Goal: Task Accomplishment & Management: Use online tool/utility

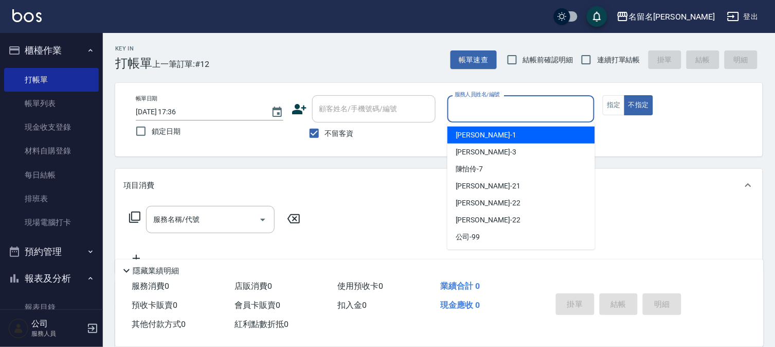
click at [474, 115] on input "服務人員姓名/編號" at bounding box center [521, 109] width 138 height 18
click at [480, 134] on span "[PERSON_NAME]-1" at bounding box center [486, 135] width 61 height 11
type input "[PERSON_NAME]-1"
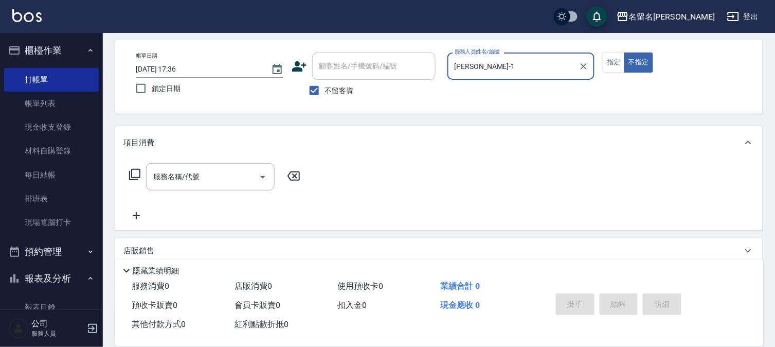
scroll to position [114, 0]
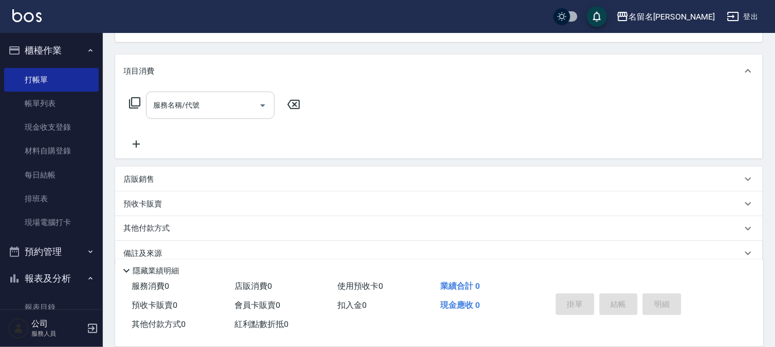
click at [147, 106] on div "服務名稱/代號" at bounding box center [210, 105] width 129 height 27
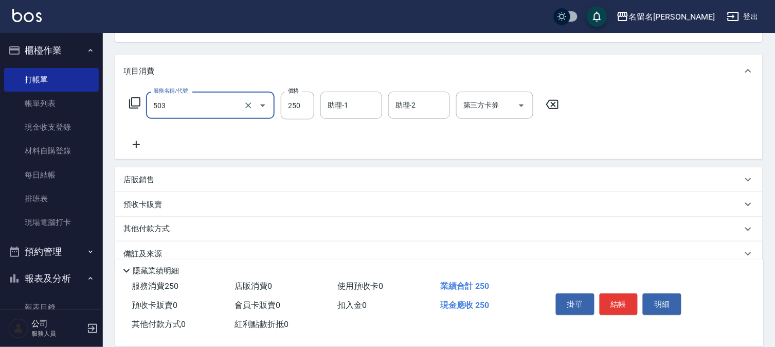
type input "指定洗髮(503)"
click at [349, 93] on div "服務名稱/代號 指定洗髮(503) 服務名稱/代號 價格 250 價格 助理-1 助理-1 助理-2 助理-2 第三方卡券 第三方卡券" at bounding box center [438, 122] width 647 height 71
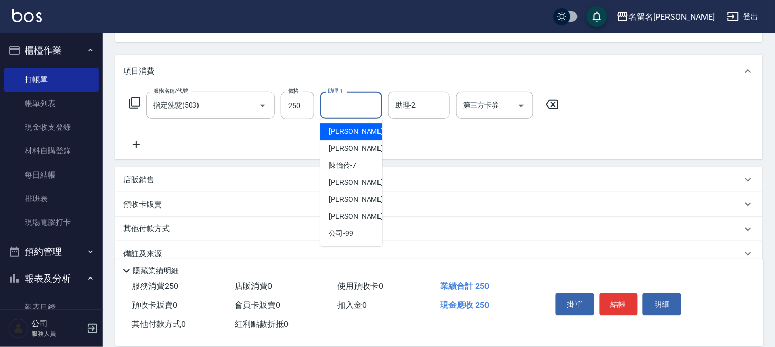
click at [333, 106] on input "助理-1" at bounding box center [351, 105] width 52 height 18
drag, startPoint x: 330, startPoint y: 129, endPoint x: 327, endPoint y: 122, distance: 7.4
click at [330, 127] on span "[PERSON_NAME]-1" at bounding box center [359, 131] width 61 height 11
type input "[PERSON_NAME]-1"
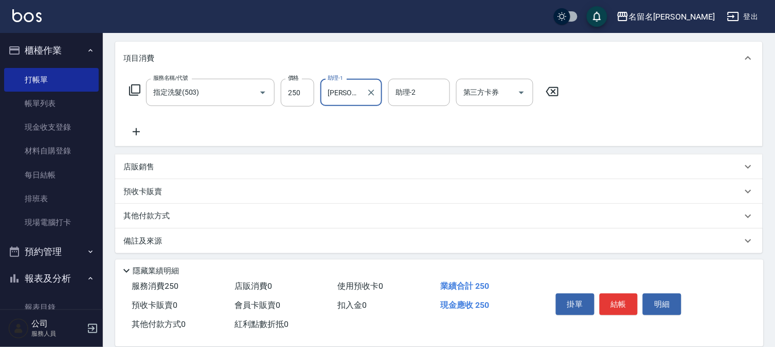
scroll to position [131, 0]
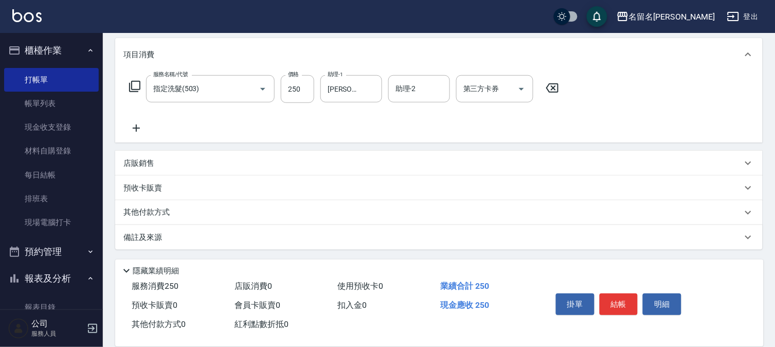
click at [135, 129] on icon at bounding box center [136, 128] width 26 height 12
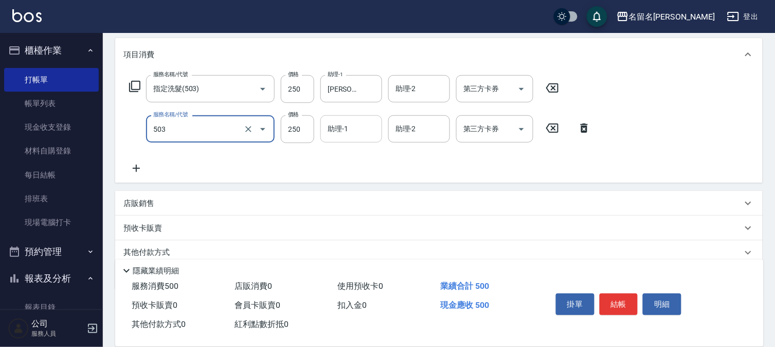
type input "指定洗髮(503)"
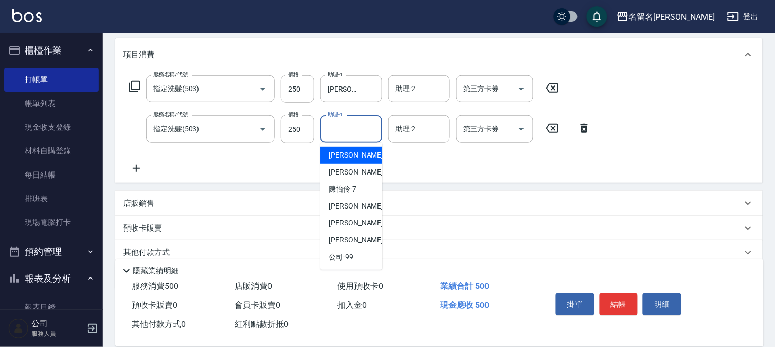
click at [358, 132] on input "助理-1" at bounding box center [351, 129] width 52 height 18
drag, startPoint x: 356, startPoint y: 157, endPoint x: 354, endPoint y: 152, distance: 6.2
click at [357, 155] on span "[PERSON_NAME]-1" at bounding box center [359, 155] width 61 height 11
type input "[PERSON_NAME]-1"
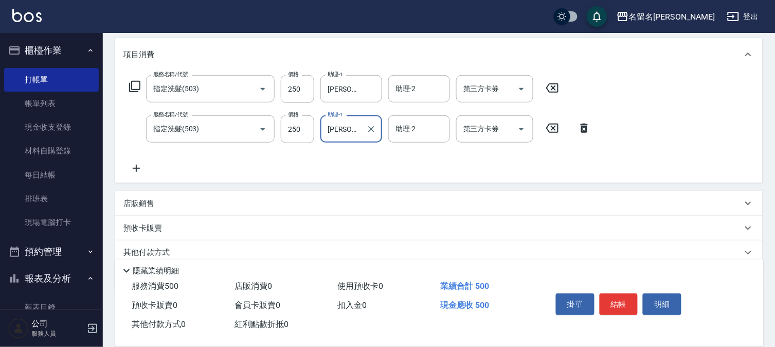
click at [132, 167] on icon at bounding box center [136, 168] width 26 height 12
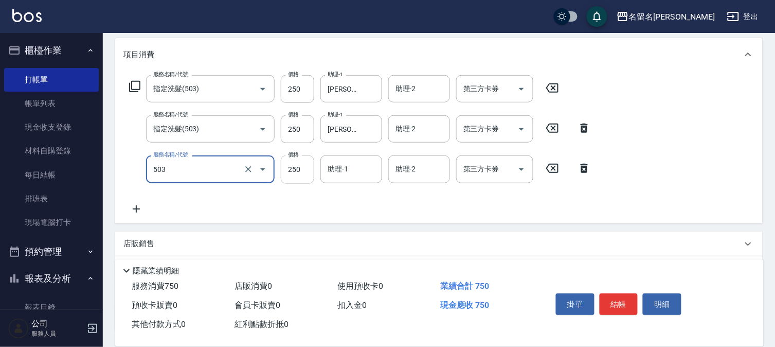
type input "指定洗髮(503)"
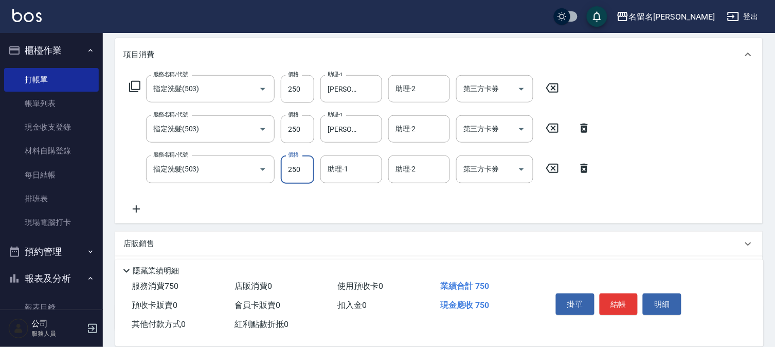
click at [294, 176] on input "250" at bounding box center [297, 169] width 33 height 28
type input "300"
click at [339, 172] on input "助理-1" at bounding box center [351, 169] width 52 height 18
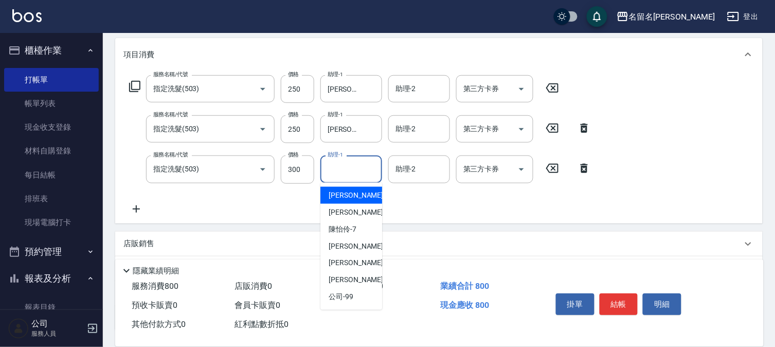
click at [353, 190] on span "[PERSON_NAME]-1" at bounding box center [359, 195] width 61 height 11
type input "[PERSON_NAME]-1"
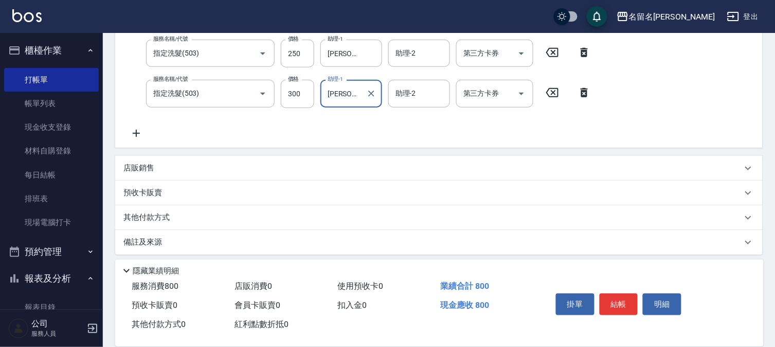
scroll to position [211, 0]
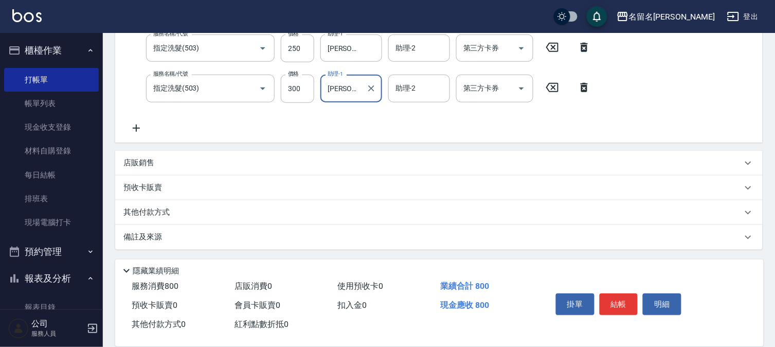
click at [194, 183] on div "預收卡販賣" at bounding box center [432, 187] width 619 height 11
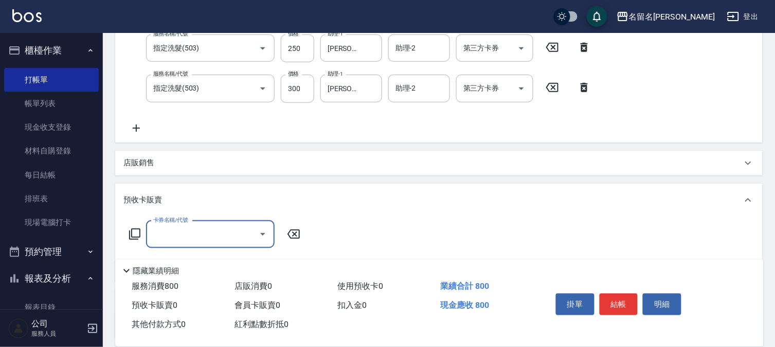
scroll to position [0, 0]
click at [206, 162] on div "店販銷售" at bounding box center [432, 162] width 619 height 11
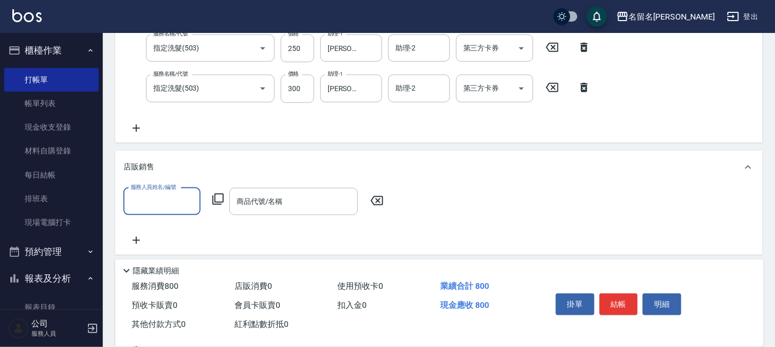
click at [173, 203] on input "服務人員姓名/編號" at bounding box center [162, 201] width 68 height 18
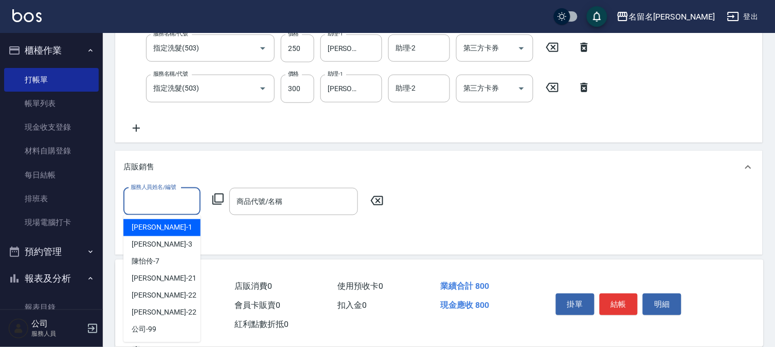
drag, startPoint x: 156, startPoint y: 228, endPoint x: 209, endPoint y: 228, distance: 53.0
click at [157, 227] on span "[PERSON_NAME]-1" at bounding box center [162, 227] width 61 height 11
type input "[PERSON_NAME]-1"
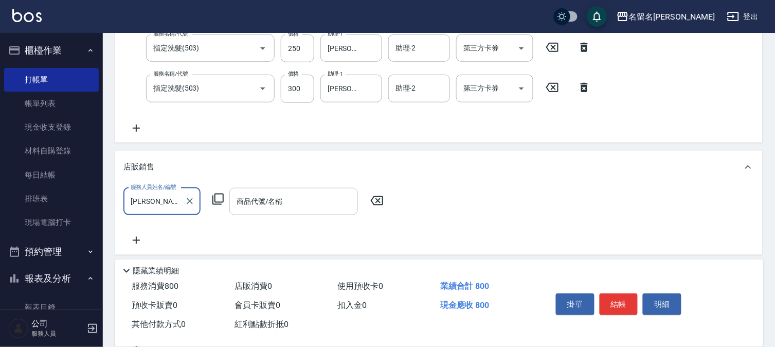
click at [292, 196] on input "商品代號/名稱" at bounding box center [293, 201] width 119 height 18
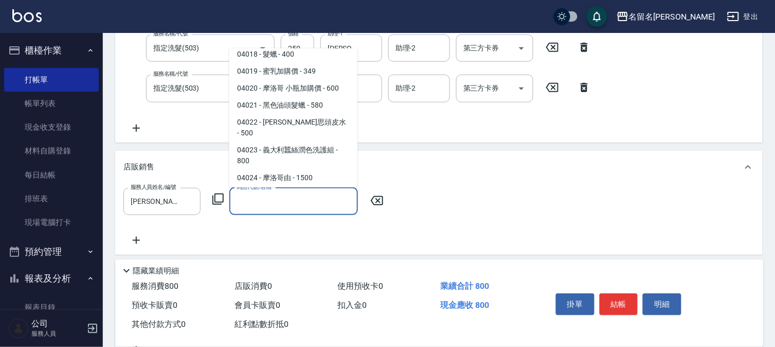
scroll to position [685, 0]
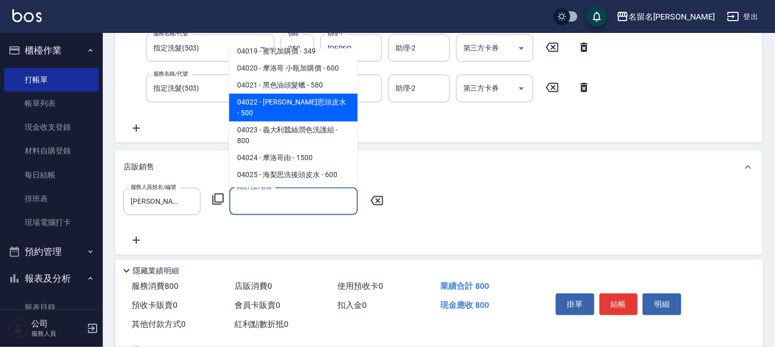
click at [320, 120] on span "04022 - [PERSON_NAME]思頭皮水 - 500" at bounding box center [293, 108] width 129 height 28
type input "[PERSON_NAME]思頭皮水"
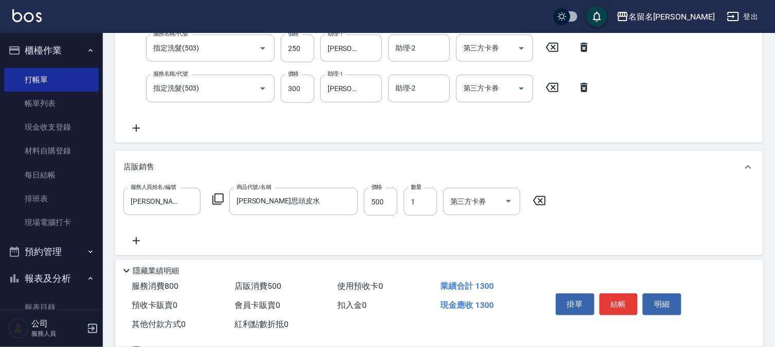
click at [321, 120] on div "服務名稱/代號 指定洗髮(503) 服務名稱/代號 價格 250 價格 助理-1 [PERSON_NAME]-1 助理-1 助理-2 助理-2 第三方卡券 第…" at bounding box center [360, 63] width 474 height 139
click at [368, 204] on input "500" at bounding box center [380, 202] width 33 height 28
type input "1200"
click at [635, 296] on button "結帳" at bounding box center [619, 304] width 39 height 22
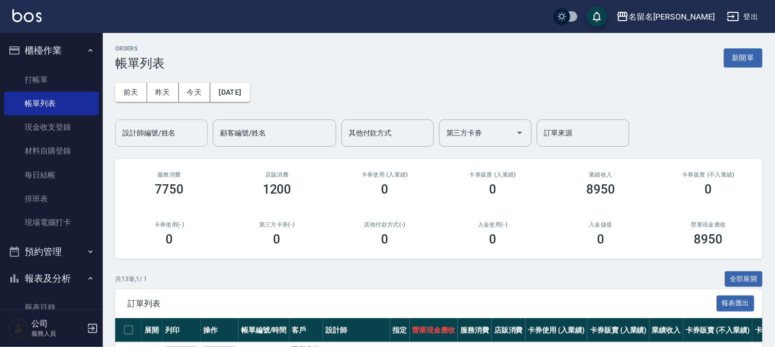
click at [157, 127] on input "設計師編號/姓名" at bounding box center [161, 133] width 83 height 18
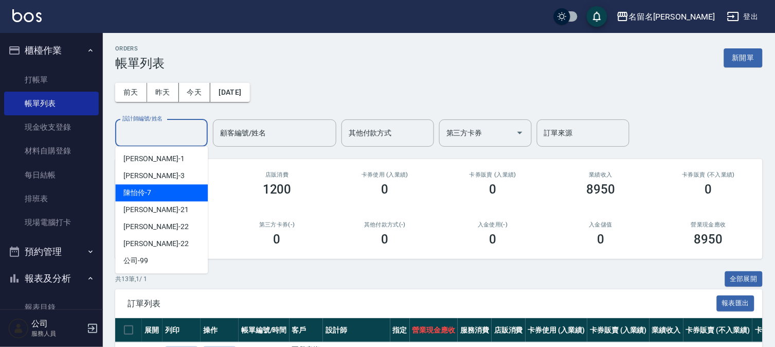
click at [167, 185] on div "[PERSON_NAME]-7" at bounding box center [161, 192] width 93 height 17
type input "[PERSON_NAME]-7"
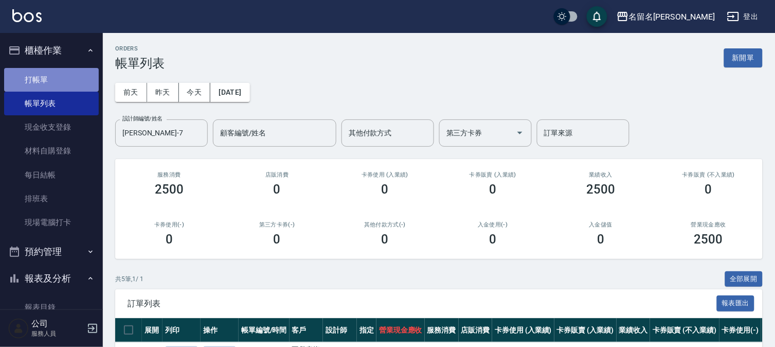
click at [53, 82] on link "打帳單" at bounding box center [51, 80] width 95 height 24
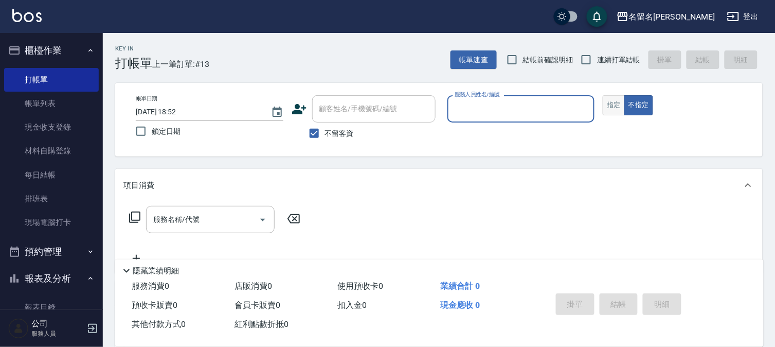
drag, startPoint x: 624, startPoint y: 102, endPoint x: 619, endPoint y: 105, distance: 6.0
click at [620, 104] on button "指定" at bounding box center [614, 105] width 22 height 20
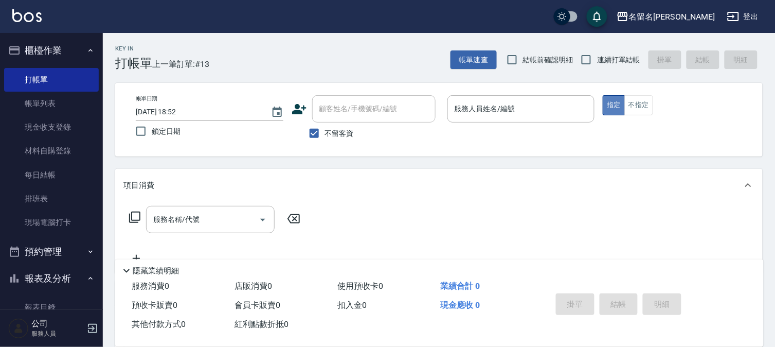
click at [619, 105] on button "指定" at bounding box center [614, 105] width 22 height 20
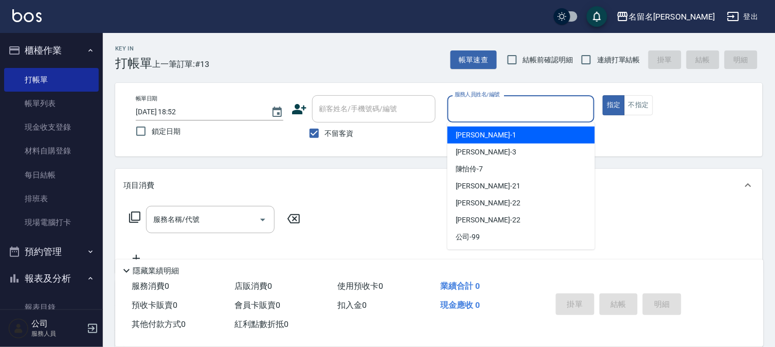
click at [551, 105] on input "服務人員姓名/編號" at bounding box center [521, 109] width 138 height 18
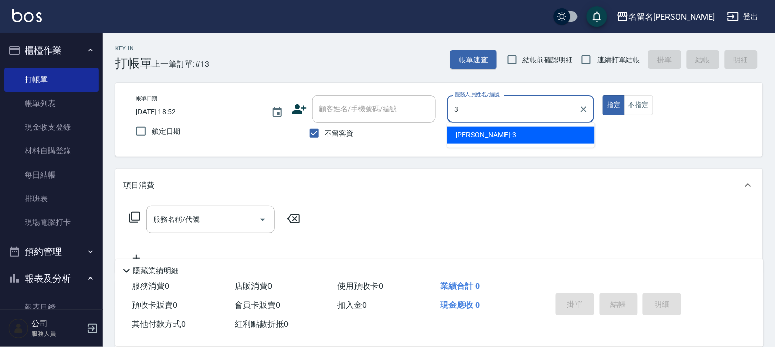
type input "[PERSON_NAME]-3"
type button "true"
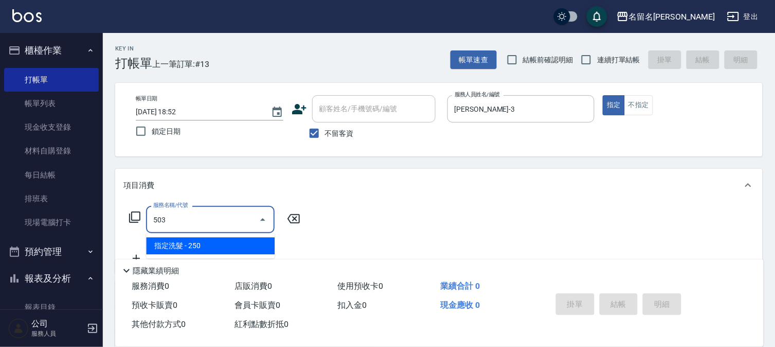
type input "指定洗髮(503)"
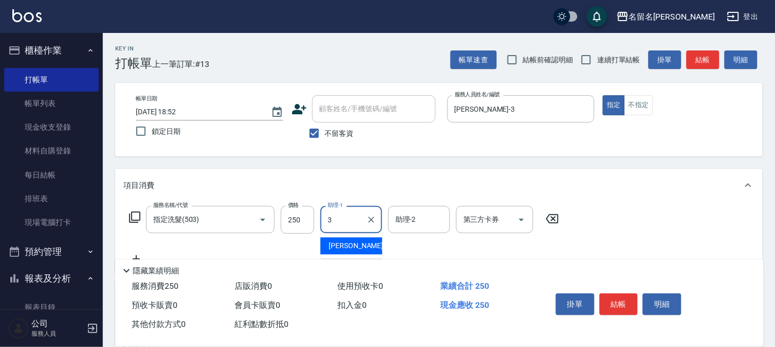
type input "[PERSON_NAME]-3"
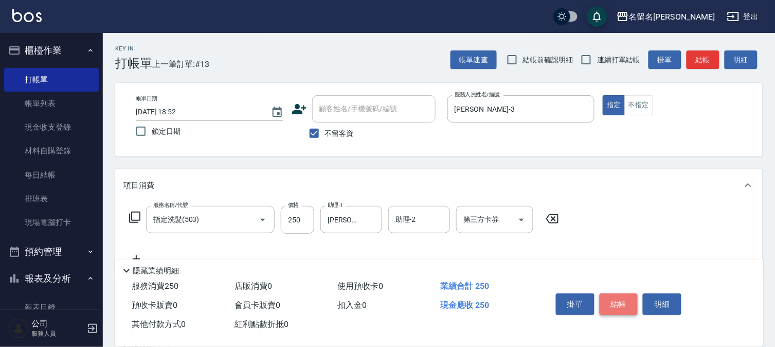
click at [621, 296] on button "結帳" at bounding box center [619, 304] width 39 height 22
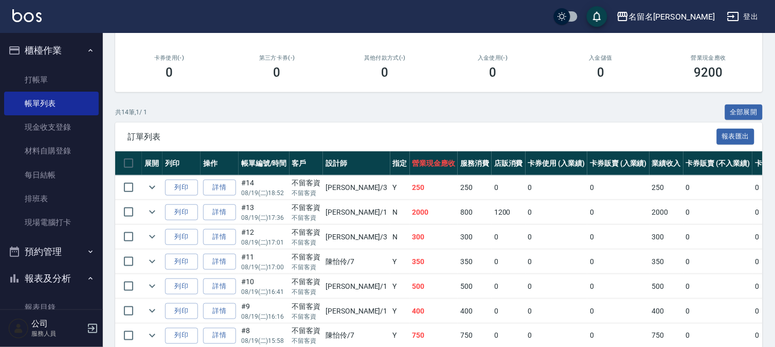
scroll to position [171, 0]
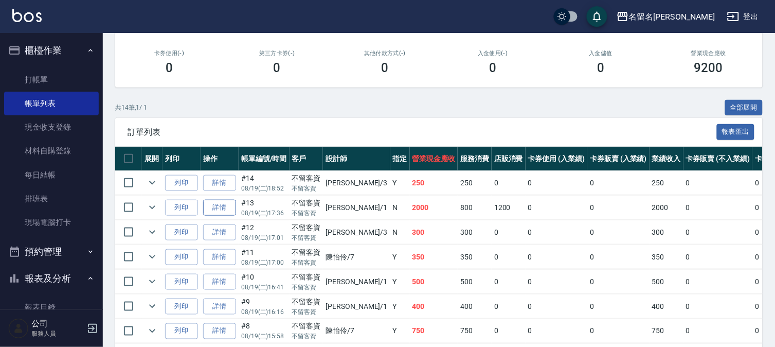
click at [217, 208] on link "詳情" at bounding box center [219, 208] width 33 height 16
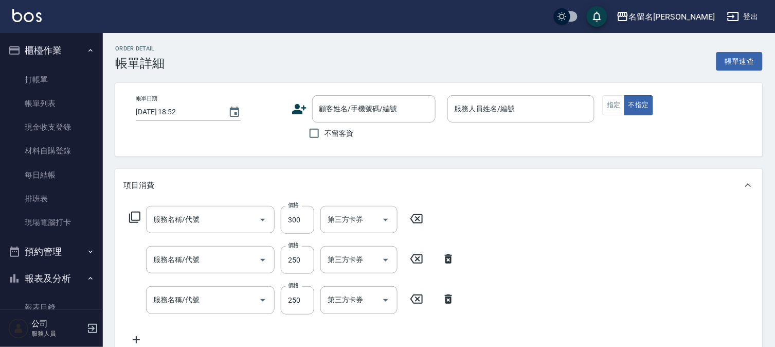
type input "[DATE] 17:36"
checkbox input "true"
type input "[PERSON_NAME]-1"
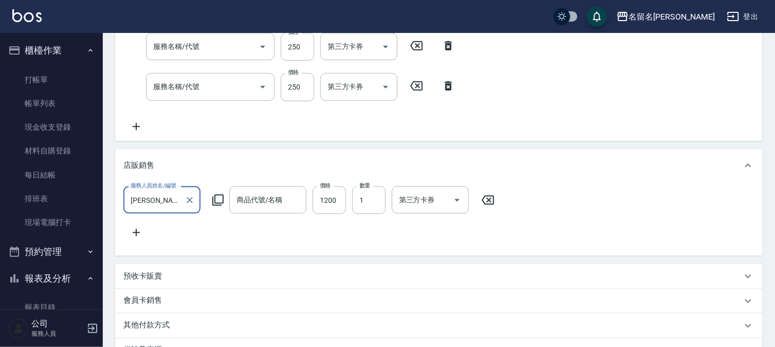
type input "指定洗髮(503)"
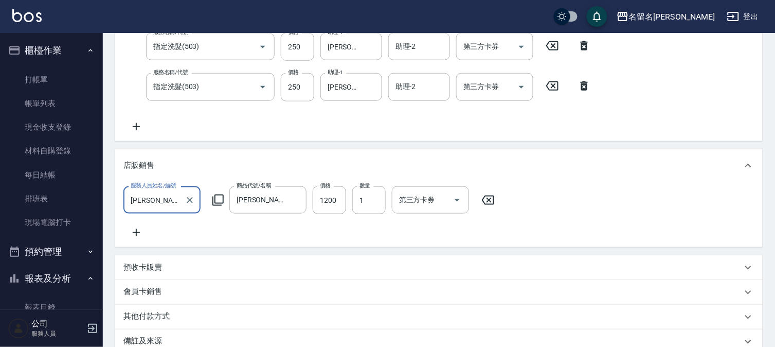
type input "[PERSON_NAME]思頭皮水"
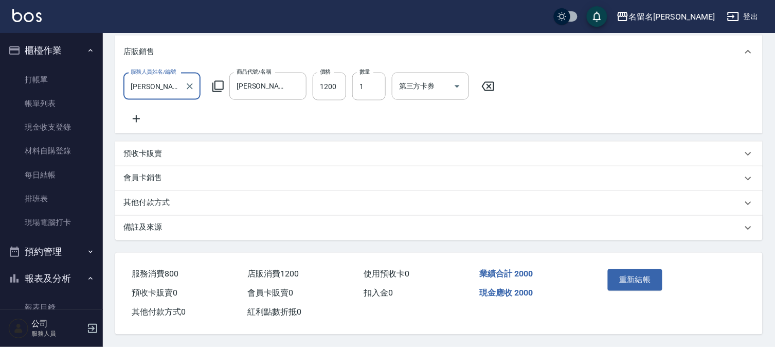
scroll to position [338, 0]
click at [636, 271] on button "重新結帳" at bounding box center [635, 280] width 55 height 22
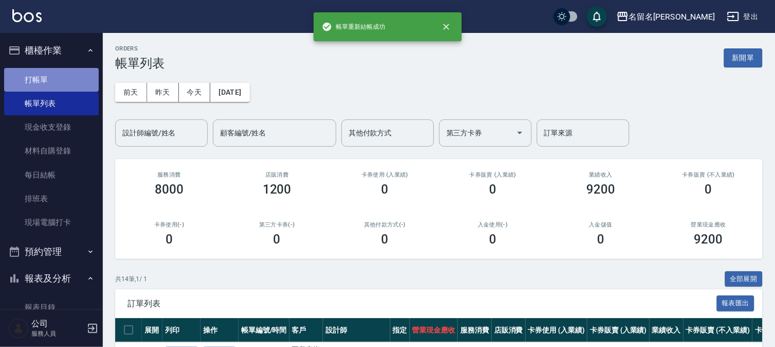
click at [79, 76] on link "打帳單" at bounding box center [51, 80] width 95 height 24
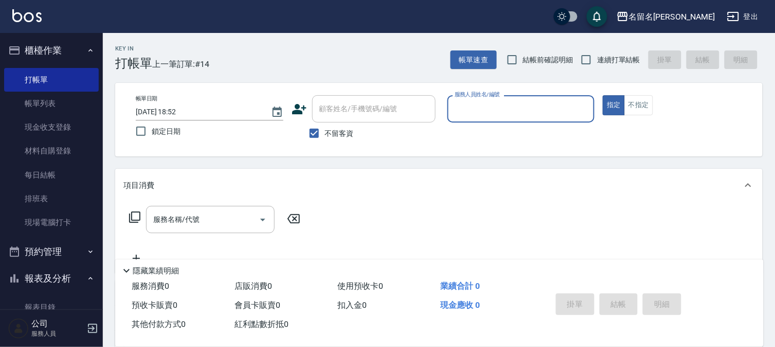
scroll to position [114, 0]
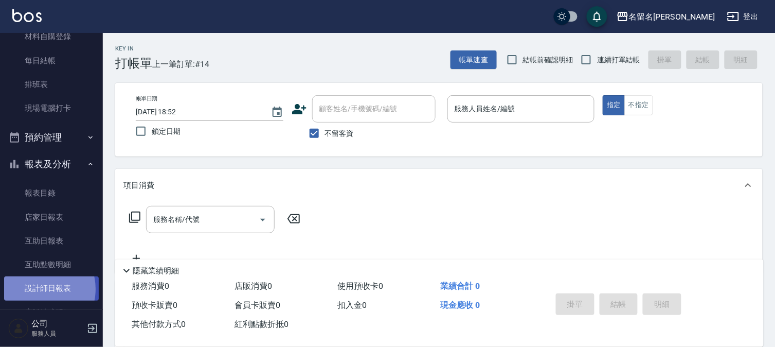
click at [36, 288] on link "設計師日報表" at bounding box center [51, 288] width 95 height 24
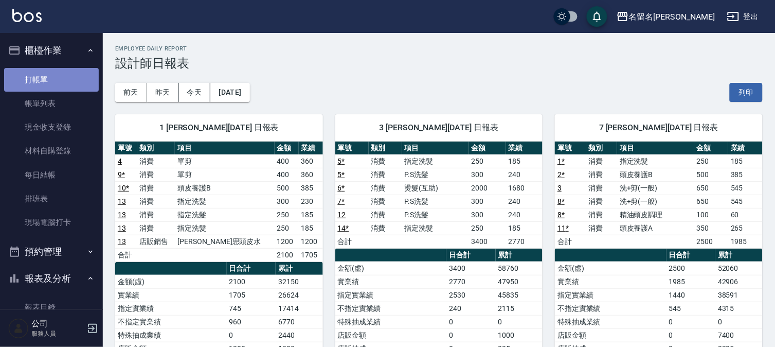
click at [55, 74] on link "打帳單" at bounding box center [51, 80] width 95 height 24
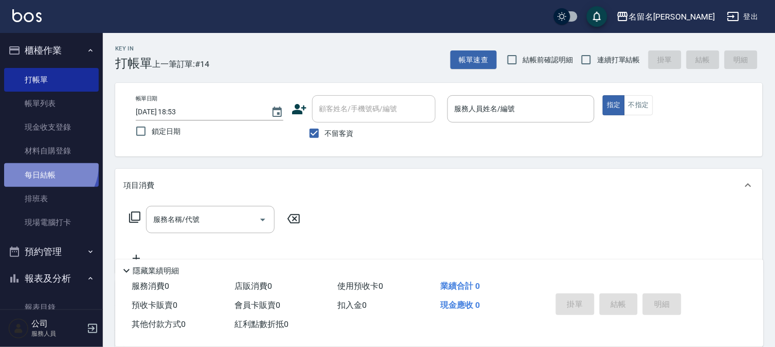
click at [47, 166] on link "每日結帳" at bounding box center [51, 175] width 95 height 24
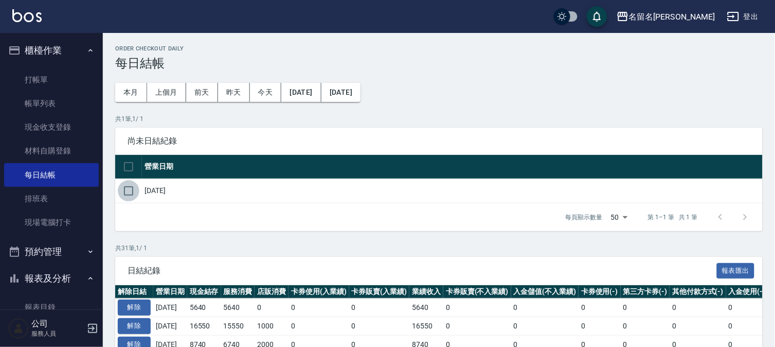
click at [127, 189] on input "checkbox" at bounding box center [129, 191] width 22 height 22
checkbox input "true"
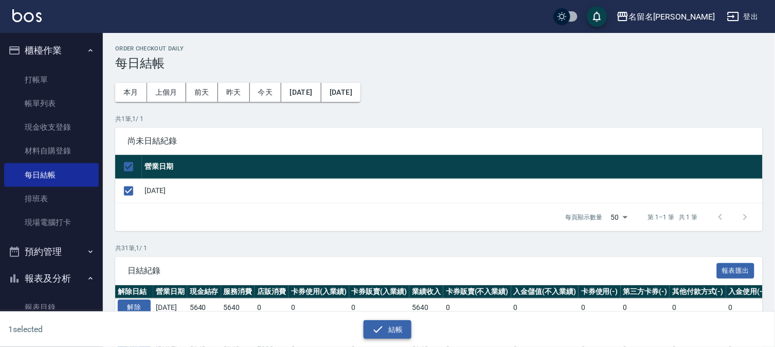
click at [390, 328] on button "結帳" at bounding box center [388, 329] width 48 height 19
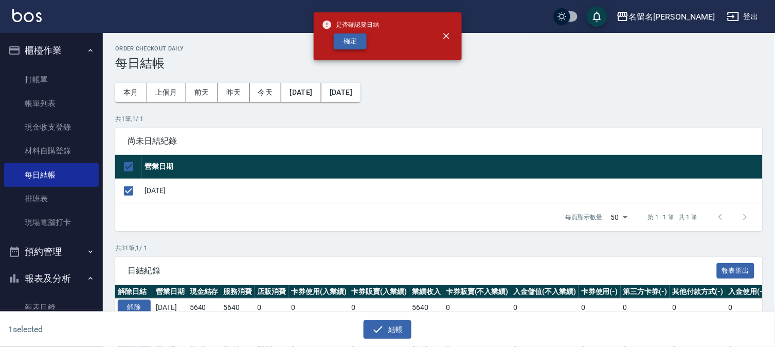
click at [348, 40] on button "確定" at bounding box center [350, 41] width 33 height 16
checkbox input "false"
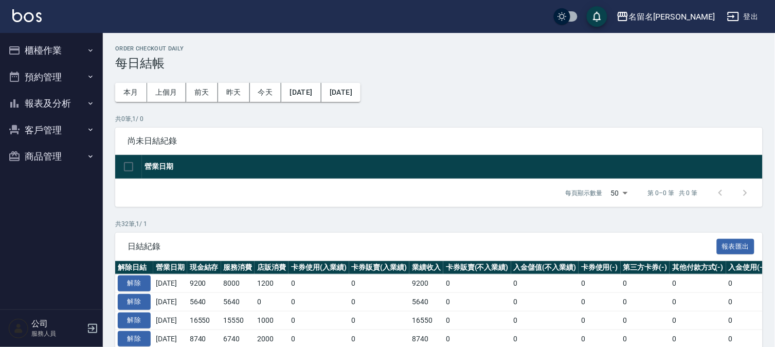
click at [55, 107] on button "報表及分析" at bounding box center [51, 103] width 95 height 27
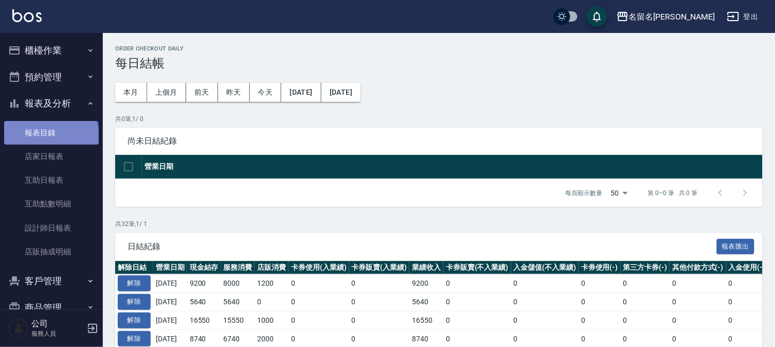
click at [50, 136] on link "報表目錄" at bounding box center [51, 133] width 95 height 24
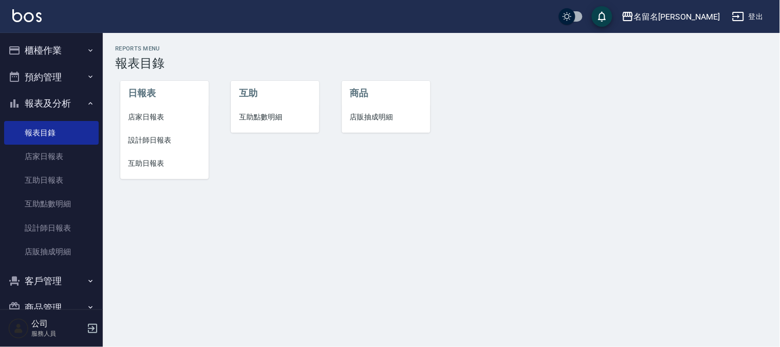
click at [158, 117] on span "店家日報表" at bounding box center [165, 117] width 72 height 11
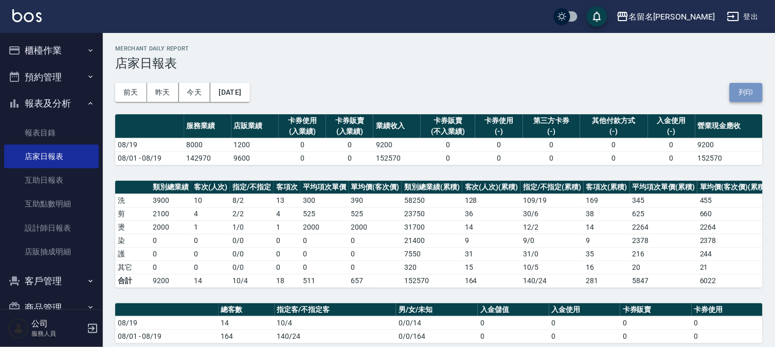
click at [751, 93] on button "列印" at bounding box center [746, 92] width 33 height 19
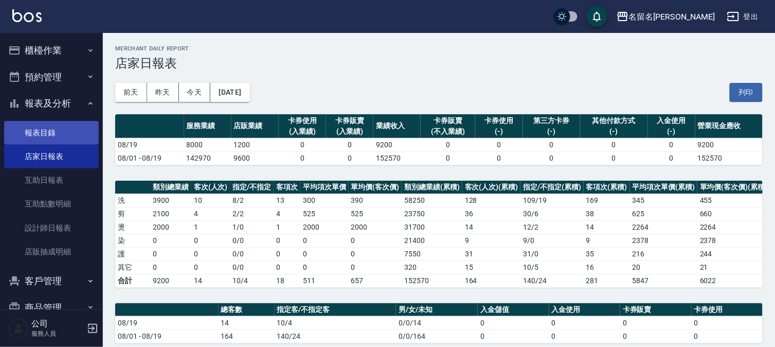
click at [51, 134] on link "報表目錄" at bounding box center [51, 133] width 95 height 24
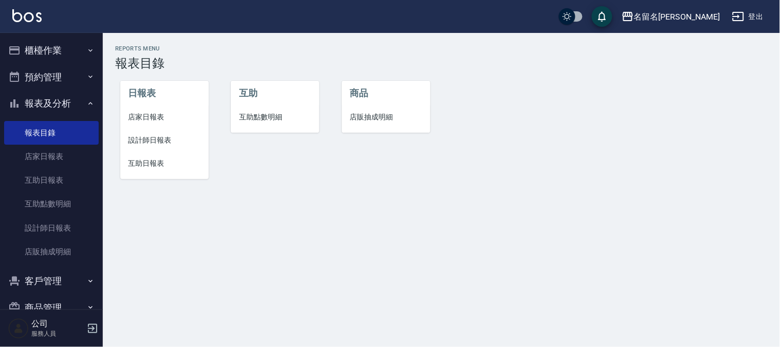
click at [146, 140] on span "設計師日報表" at bounding box center [165, 140] width 72 height 11
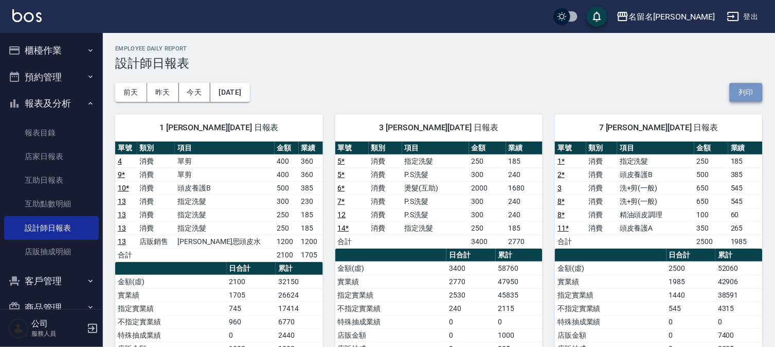
click at [742, 93] on button "列印" at bounding box center [746, 92] width 33 height 19
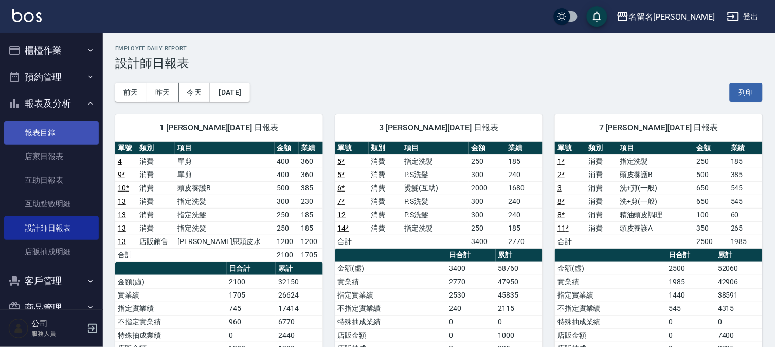
drag, startPoint x: 40, startPoint y: 129, endPoint x: 88, endPoint y: 122, distance: 49.2
click at [40, 129] on link "報表目錄" at bounding box center [51, 133] width 95 height 24
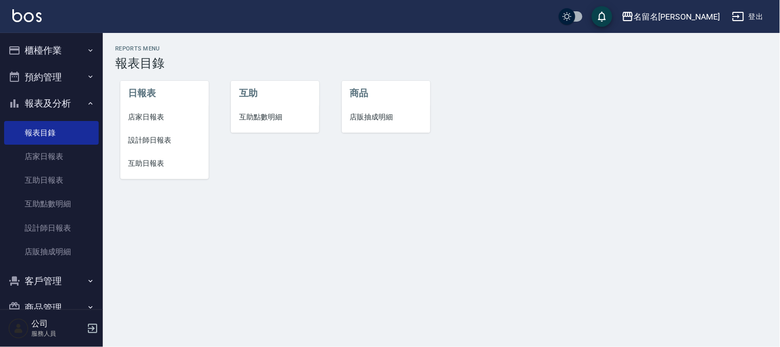
click at [161, 157] on li "互助日報表" at bounding box center [164, 163] width 88 height 23
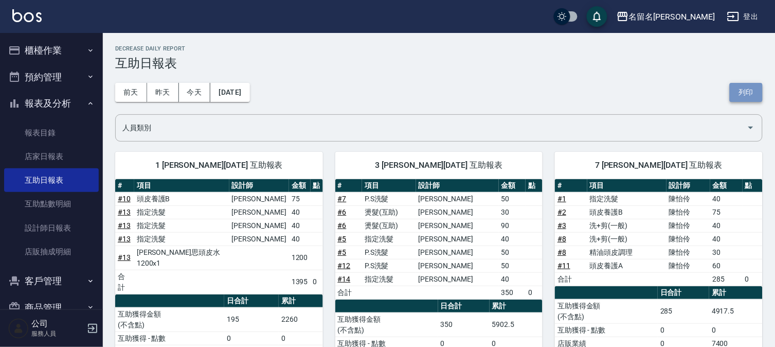
click at [735, 90] on button "列印" at bounding box center [746, 92] width 33 height 19
